Goal: Check status

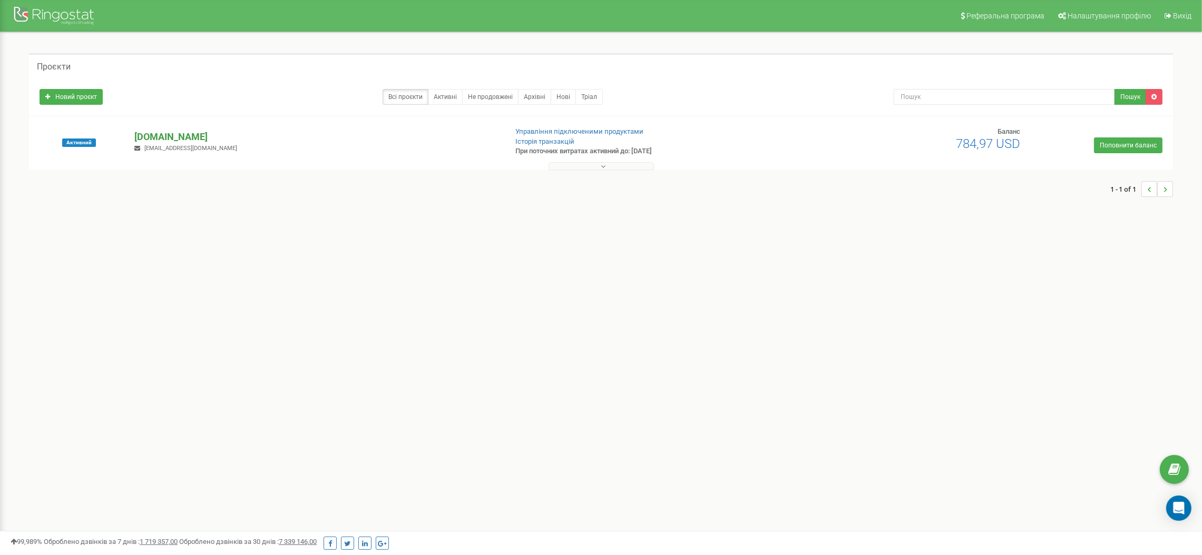
click at [168, 134] on p "[DOMAIN_NAME]" at bounding box center [316, 137] width 364 height 14
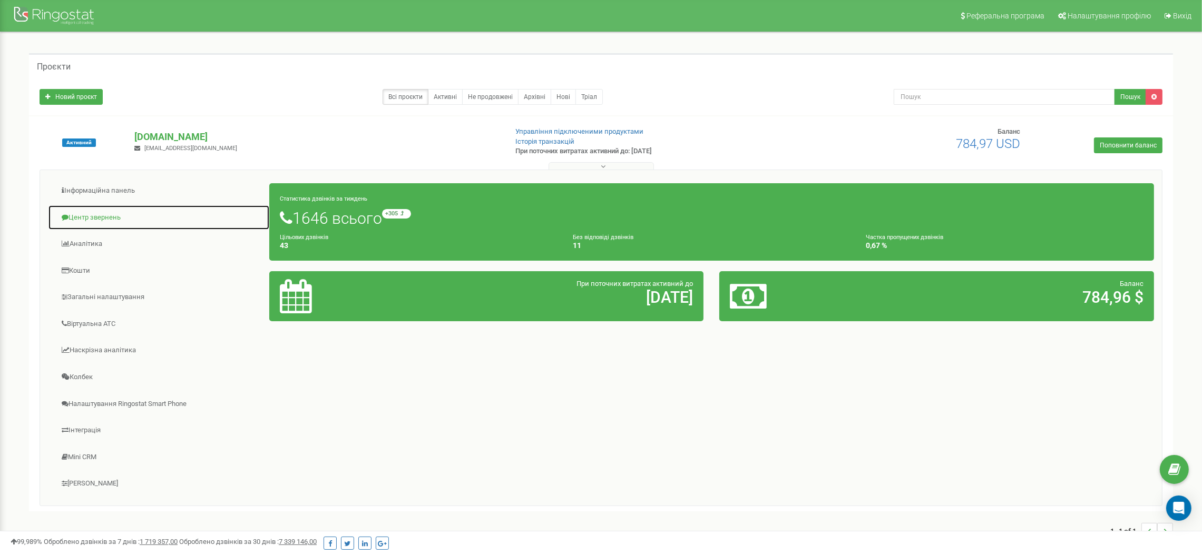
click at [106, 211] on link "Центр звернень" at bounding box center [159, 218] width 222 height 26
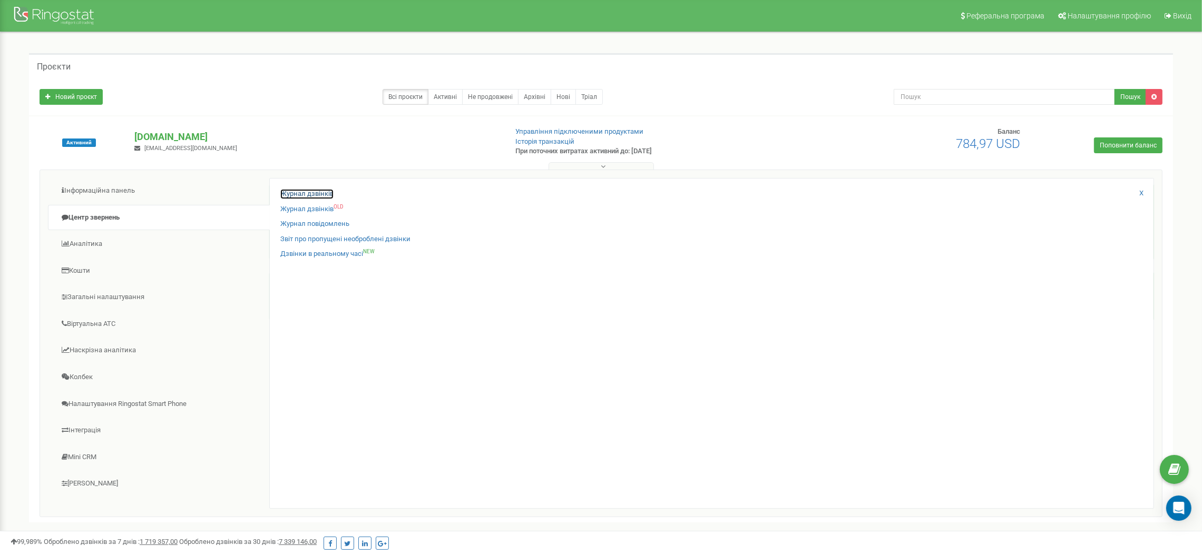
click at [284, 192] on link "Журнал дзвінків" at bounding box center [306, 194] width 53 height 10
